Goal: Information Seeking & Learning: Learn about a topic

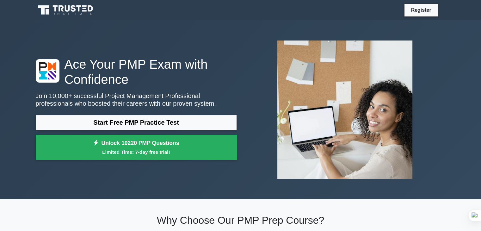
click at [135, 127] on link "Start Free PMP Practice Test" at bounding box center [136, 122] width 201 height 15
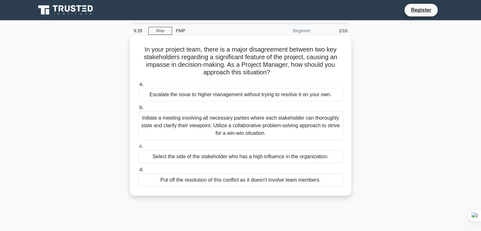
click at [243, 123] on div "Initiate a meeting involving all necessary parties where each stakeholder can t…" at bounding box center [240, 125] width 205 height 28
click at [138, 110] on input "b. Initiate a meeting involving all necessary parties where each stakeholder ca…" at bounding box center [138, 108] width 0 height 4
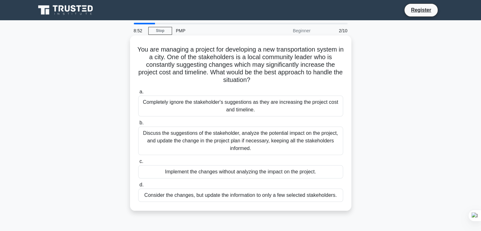
click at [190, 142] on div "Discuss the suggestions of the stakeholder, analyze the potential impact on the…" at bounding box center [240, 141] width 205 height 28
click at [138, 125] on input "b. Discuss the suggestions of the stakeholder, analyze the potential impact on …" at bounding box center [138, 123] width 0 height 4
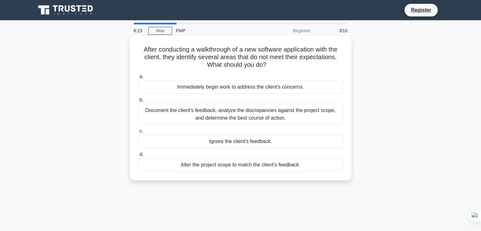
click at [209, 115] on div "Document the client's feedback, analyze the discrepancies against the project s…" at bounding box center [240, 114] width 205 height 21
click at [138, 102] on input "b. Document the client's feedback, analyze the discrepancies against the projec…" at bounding box center [138, 100] width 0 height 4
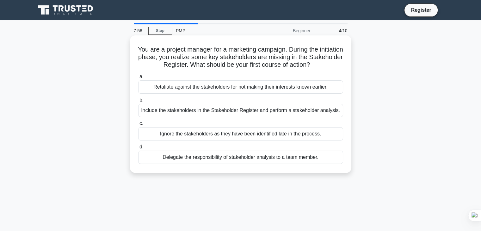
click at [218, 110] on div "Include the stakeholders in the Stakeholder Register and perform a stakeholder …" at bounding box center [240, 110] width 205 height 13
click at [138, 102] on input "b. Include the stakeholders in the Stakeholder Register and perform a stakehold…" at bounding box center [138, 100] width 0 height 4
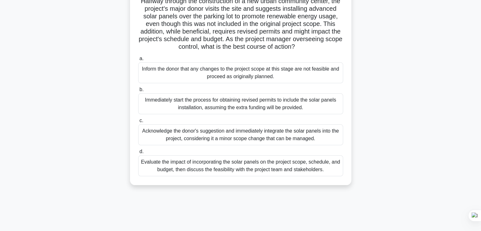
scroll to position [49, 0]
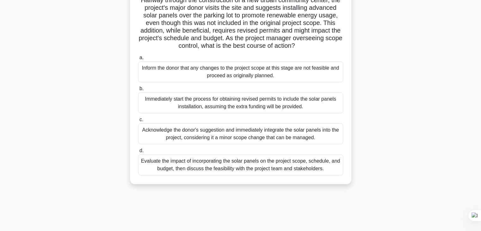
click at [256, 169] on div "Evaluate the impact of incorporating the solar panels on the project scope, sch…" at bounding box center [240, 164] width 205 height 21
click at [138, 153] on input "d. Evaluate the impact of incorporating the solar panels on the project scope, …" at bounding box center [138, 151] width 0 height 4
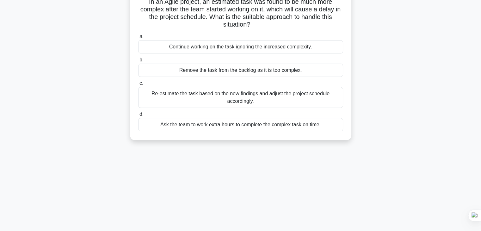
scroll to position [0, 0]
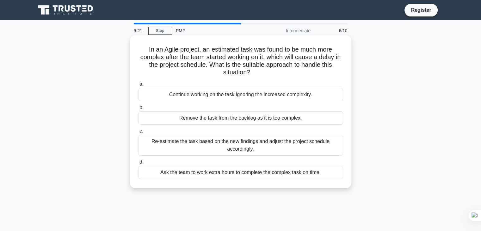
click at [241, 149] on div "Re-estimate the task based on the new findings and adjust the project schedule …" at bounding box center [240, 145] width 205 height 21
click at [138, 133] on input "c. Re-estimate the task based on the new findings and adjust the project schedu…" at bounding box center [138, 131] width 0 height 4
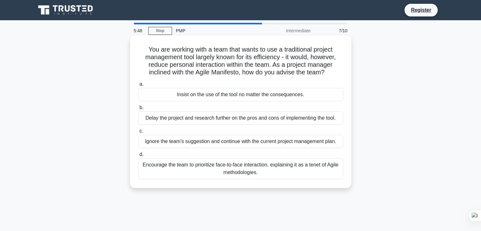
click at [266, 172] on div "Encourage the team to prioritize face-to-face interaction, explaining it as a t…" at bounding box center [240, 168] width 205 height 21
click at [138, 157] on input "d. Encourage the team to prioritize face-to-face interaction, explaining it as …" at bounding box center [138, 154] width 0 height 4
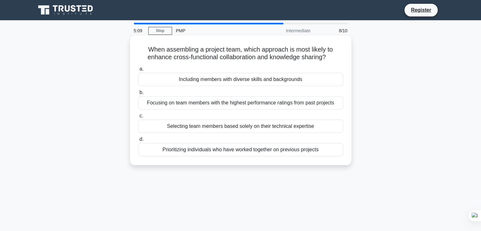
click at [282, 83] on div "Including members with diverse skills and backgrounds" at bounding box center [240, 79] width 205 height 13
click at [138, 71] on input "a. Including members with diverse skills and backgrounds" at bounding box center [138, 69] width 0 height 4
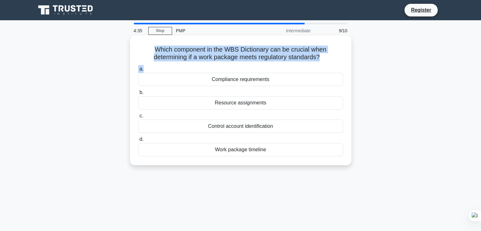
drag, startPoint x: 319, startPoint y: 63, endPoint x: 151, endPoint y: 48, distance: 169.3
click at [151, 48] on div "Which component in the WBS Dictionary can be crucial when determining if a work…" at bounding box center [241, 100] width 216 height 125
copy div "Which component in the WBS Dictionary can be crucial when determining if a work…"
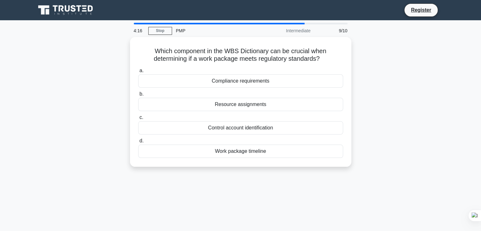
click at [400, 120] on div "Which component in the WBS Dictionary can be crucial when determining if a work…" at bounding box center [241, 105] width 418 height 137
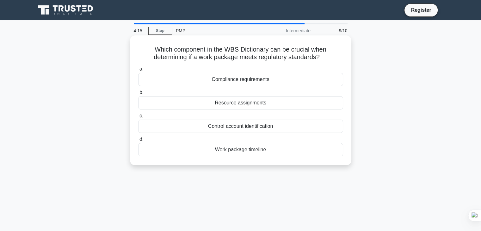
click at [265, 79] on div "Compliance requirements" at bounding box center [240, 79] width 205 height 13
click at [138, 71] on input "a. Compliance requirements" at bounding box center [138, 69] width 0 height 4
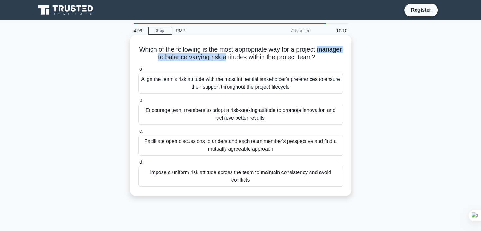
drag, startPoint x: 137, startPoint y: 59, endPoint x: 238, endPoint y: 61, distance: 100.9
click at [238, 61] on div "Which of the following is the most appropriate way for a project manager to bal…" at bounding box center [241, 115] width 216 height 155
click at [238, 61] on h5 "Which of the following is the most appropriate way for a project manager to bal…" at bounding box center [241, 54] width 206 height 16
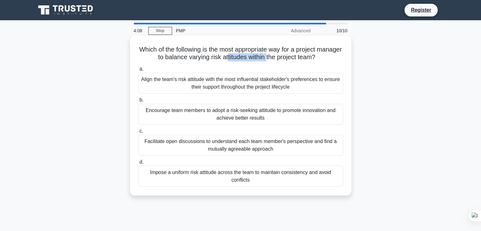
drag, startPoint x: 239, startPoint y: 61, endPoint x: 286, endPoint y: 61, distance: 46.5
click at [286, 61] on h5 "Which of the following is the most appropriate way for a project manager to bal…" at bounding box center [241, 54] width 206 height 16
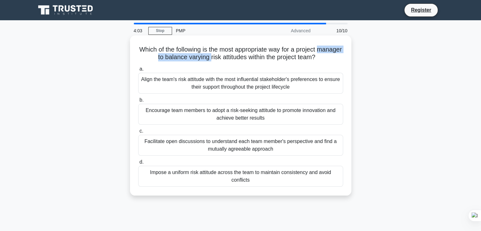
drag, startPoint x: 166, startPoint y: 60, endPoint x: 223, endPoint y: 59, distance: 57.0
click at [223, 59] on h5 "Which of the following is the most appropriate way for a project manager to bal…" at bounding box center [241, 54] width 206 height 16
drag, startPoint x: 147, startPoint y: 50, endPoint x: 282, endPoint y: 186, distance: 192.4
click at [282, 186] on div "Which of the following is the most appropriate way for a project manager to bal…" at bounding box center [241, 115] width 216 height 155
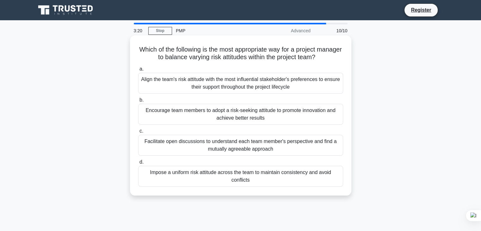
copy div "Which of the following is the most appropriate way for a project manager to bal…"
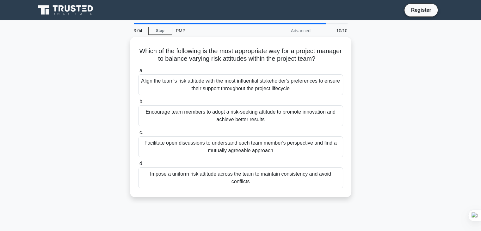
click at [450, 93] on main "3:04 Stop PMP Advanced 10/10 Which of the following is the most appropriate way…" at bounding box center [240, 180] width 481 height 321
click at [431, 100] on div "Which of the following is the most appropriate way for a project manager to bal…" at bounding box center [241, 121] width 418 height 168
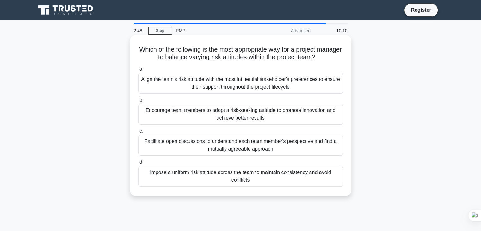
click at [285, 141] on div "Facilitate open discussions to understand each team member's perspective and fi…" at bounding box center [240, 145] width 205 height 21
click at [138, 133] on input "c. Facilitate open discussions to understand each team member's perspective and…" at bounding box center [138, 131] width 0 height 4
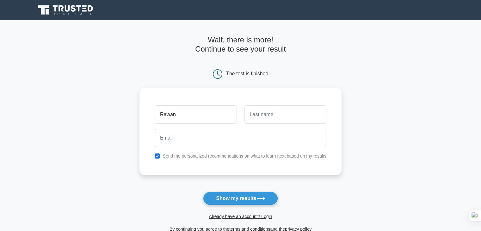
type input "Rawan"
click at [277, 115] on input "text" at bounding box center [286, 114] width 82 height 18
type input "Naji"
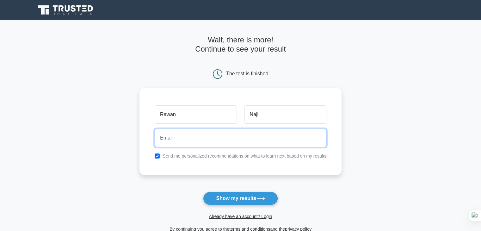
click at [226, 133] on input "email" at bounding box center [241, 138] width 172 height 18
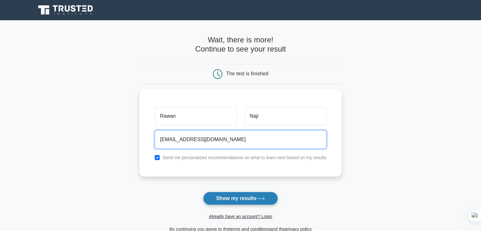
type input "[EMAIL_ADDRESS][DOMAIN_NAME]"
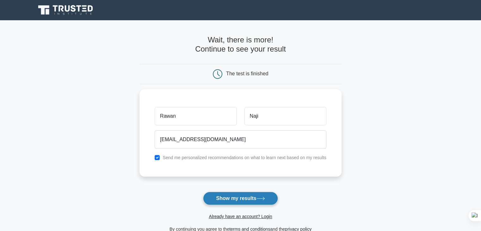
click at [232, 196] on button "Show my results" at bounding box center [240, 198] width 75 height 13
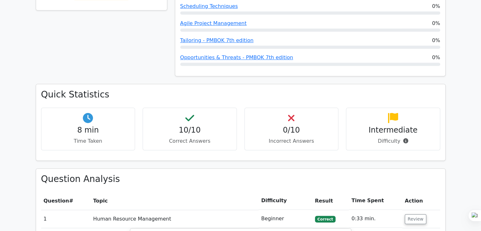
scroll to position [354, 0]
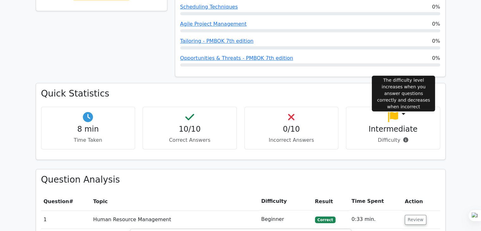
click at [404, 137] on icon at bounding box center [405, 139] width 5 height 5
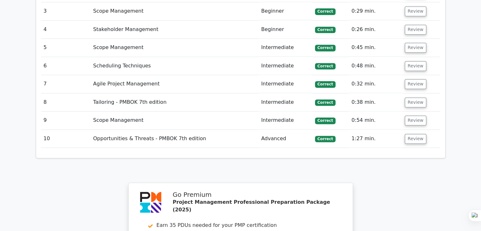
scroll to position [929, 0]
click at [138, 111] on td "Scope Management" at bounding box center [174, 120] width 168 height 18
click at [411, 115] on button "Review" at bounding box center [416, 120] width 22 height 10
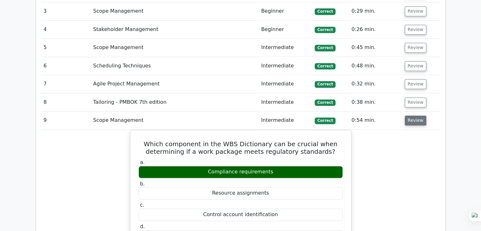
click at [411, 115] on button "Review" at bounding box center [416, 120] width 22 height 10
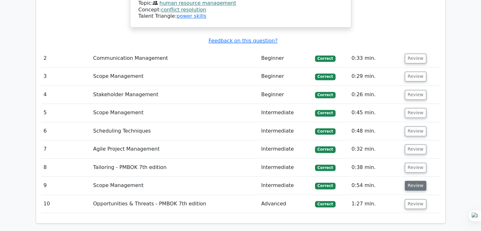
scroll to position [867, 0]
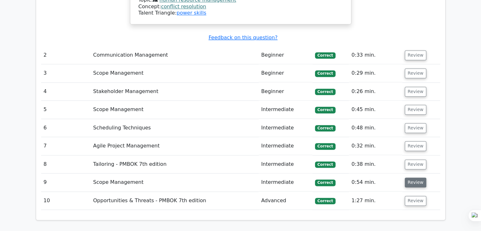
click at [412, 177] on button "Review" at bounding box center [416, 182] width 22 height 10
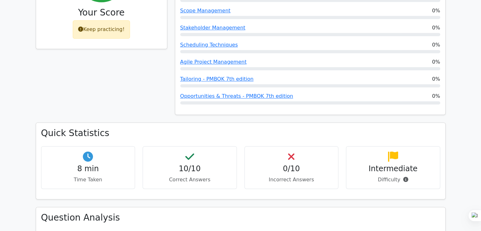
scroll to position [230, 0]
